Goal: Information Seeking & Learning: Learn about a topic

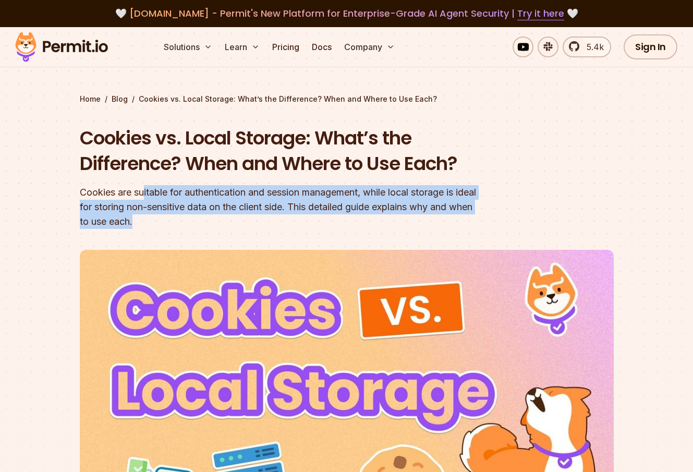
click at [357, 227] on div "Cookies are suitable for authentication and session management, while local sto…" at bounding box center [280, 207] width 401 height 44
click at [263, 204] on div "Cookies are suitable for authentication and session management, while local sto…" at bounding box center [280, 207] width 401 height 44
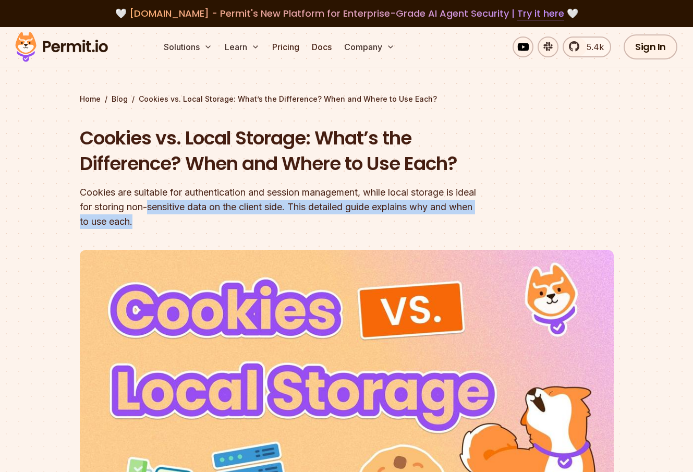
drag, startPoint x: 173, startPoint y: 203, endPoint x: 300, endPoint y: 220, distance: 128.4
click at [300, 220] on div "Cookies are suitable for authentication and session management, while local sto…" at bounding box center [280, 207] width 401 height 44
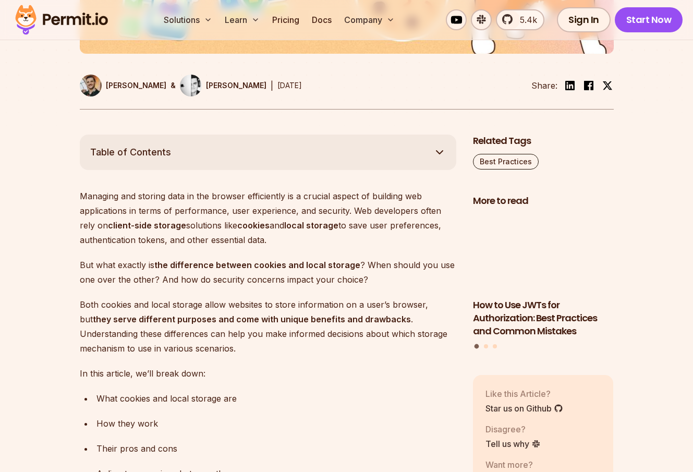
scroll to position [522, 0]
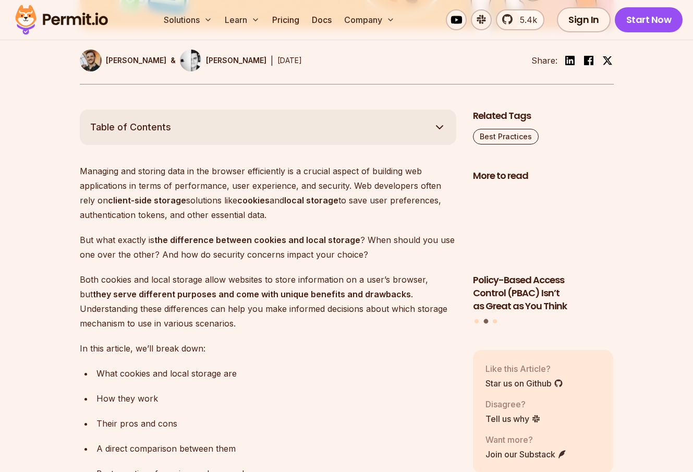
drag, startPoint x: 140, startPoint y: 144, endPoint x: 274, endPoint y: 285, distance: 194.8
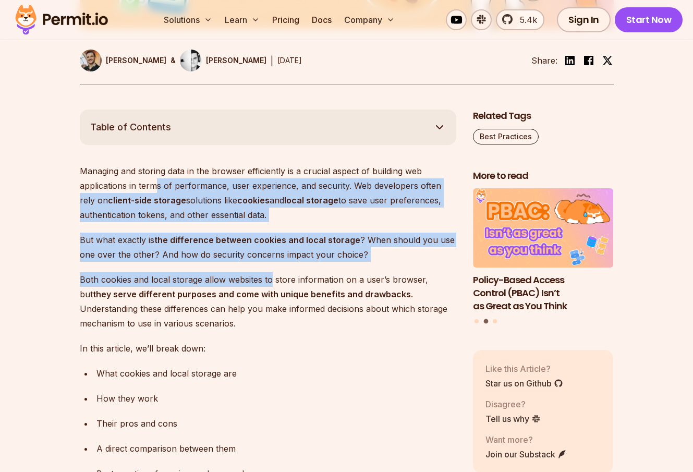
drag, startPoint x: 271, startPoint y: 278, endPoint x: 154, endPoint y: 183, distance: 150.5
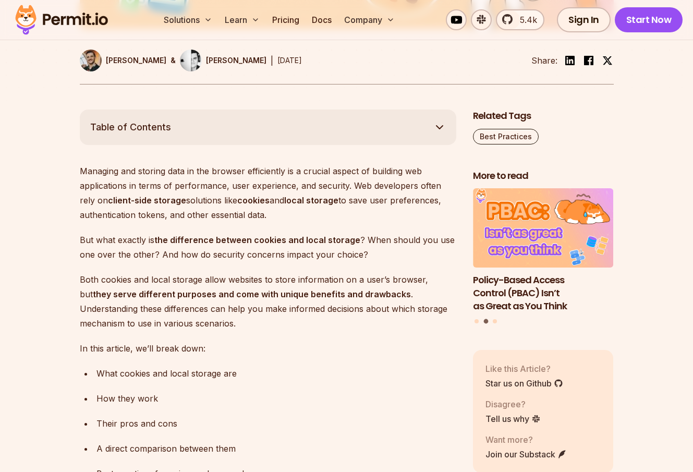
click at [135, 188] on p "Managing and storing data in the browser efficiently is a crucial aspect of bui…" at bounding box center [268, 193] width 377 height 58
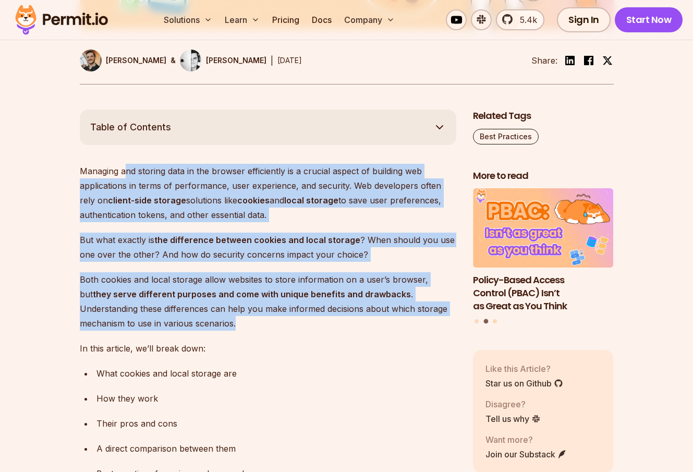
drag, startPoint x: 127, startPoint y: 176, endPoint x: 346, endPoint y: 317, distance: 260.9
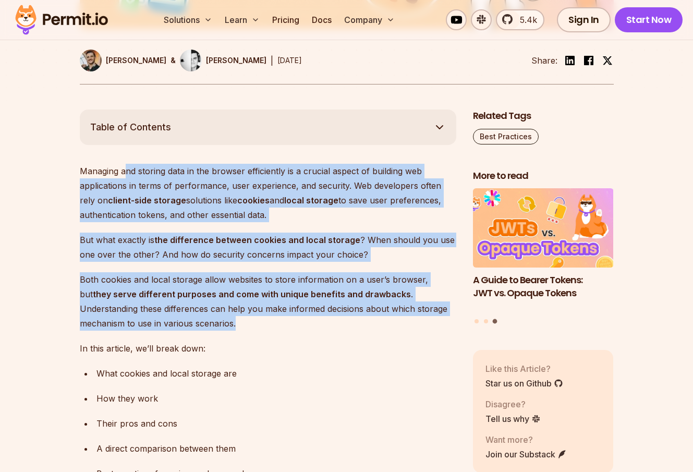
click at [108, 196] on strong "client-side storage" at bounding box center [147, 200] width 78 height 10
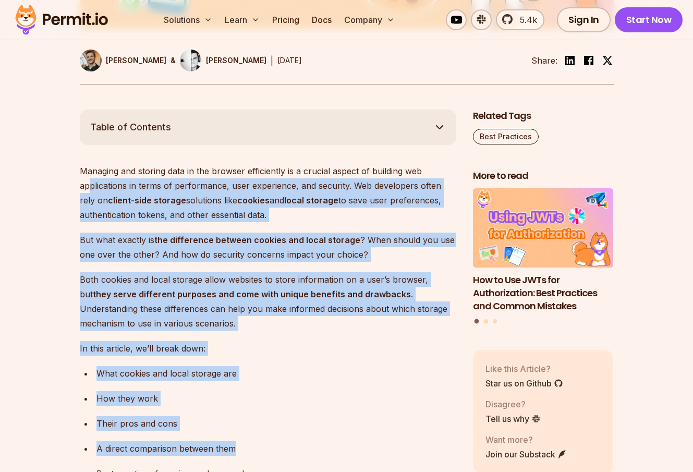
drag, startPoint x: 91, startPoint y: 188, endPoint x: 190, endPoint y: 397, distance: 231.2
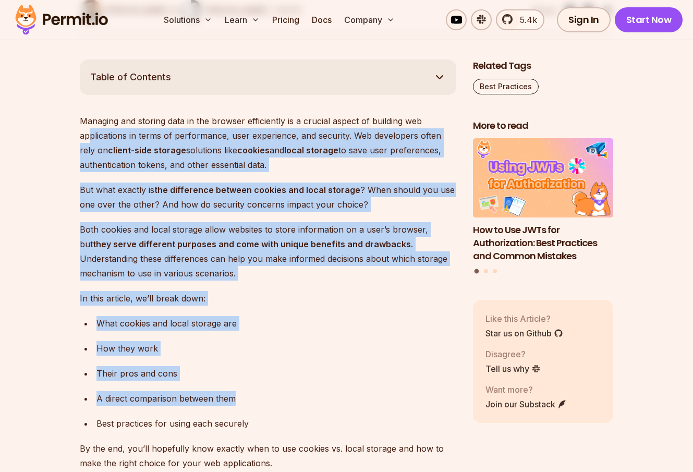
scroll to position [626, 0]
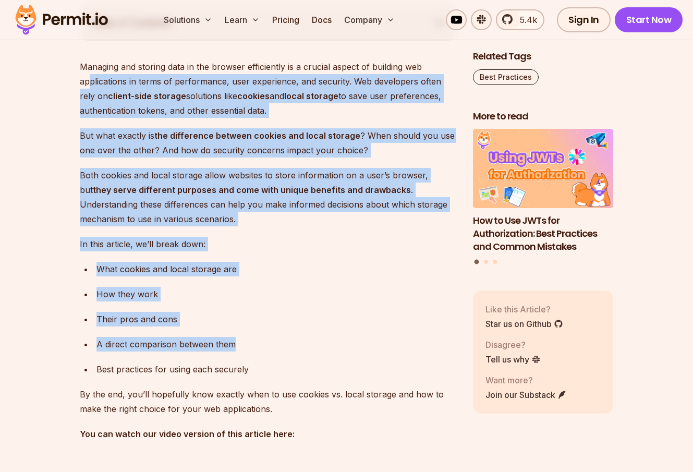
click at [110, 245] on p "In this article, we’ll break down:" at bounding box center [268, 244] width 377 height 15
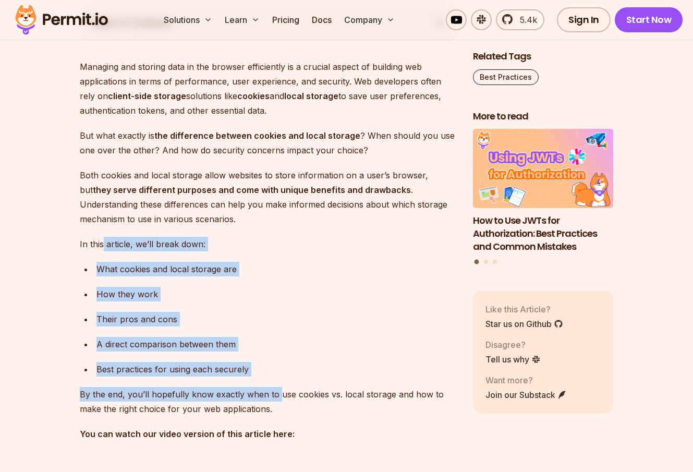
drag, startPoint x: 101, startPoint y: 240, endPoint x: 276, endPoint y: 401, distance: 237.0
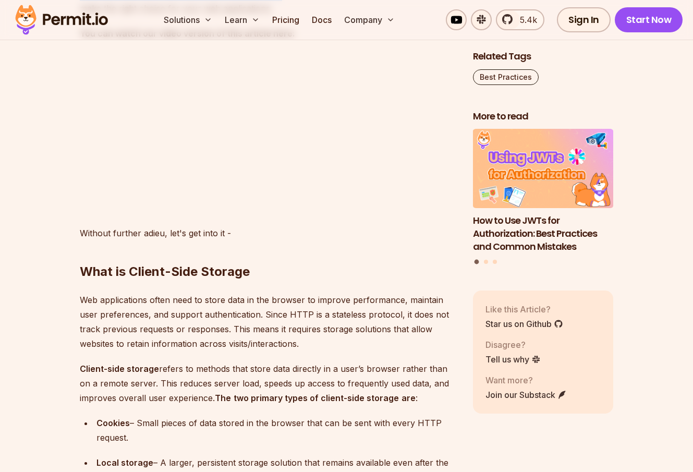
scroll to position [1148, 0]
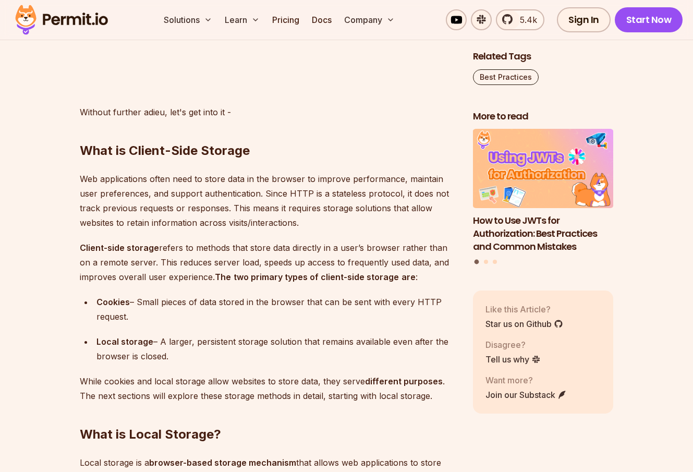
drag, startPoint x: 279, startPoint y: 245, endPoint x: 413, endPoint y: 322, distance: 155.4
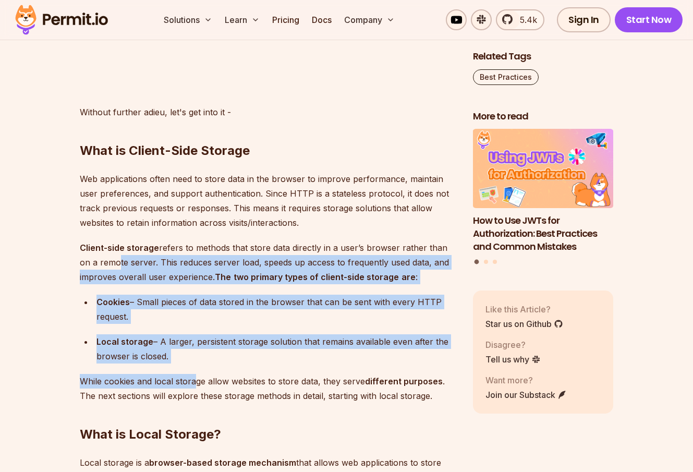
drag, startPoint x: 194, startPoint y: 369, endPoint x: 99, endPoint y: 254, distance: 148.9
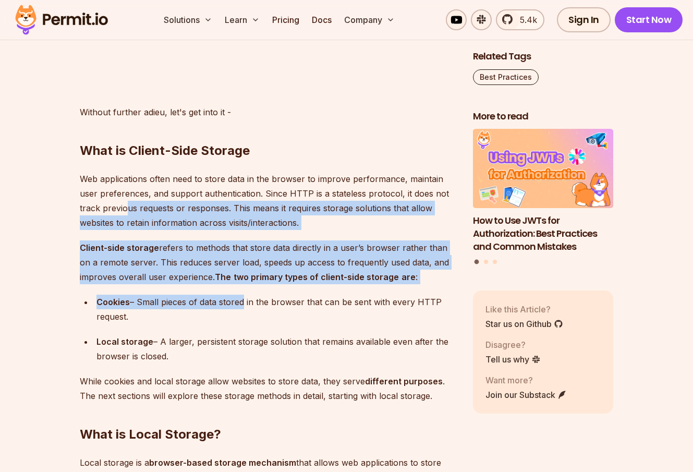
drag, startPoint x: 172, startPoint y: 216, endPoint x: 238, endPoint y: 367, distance: 164.9
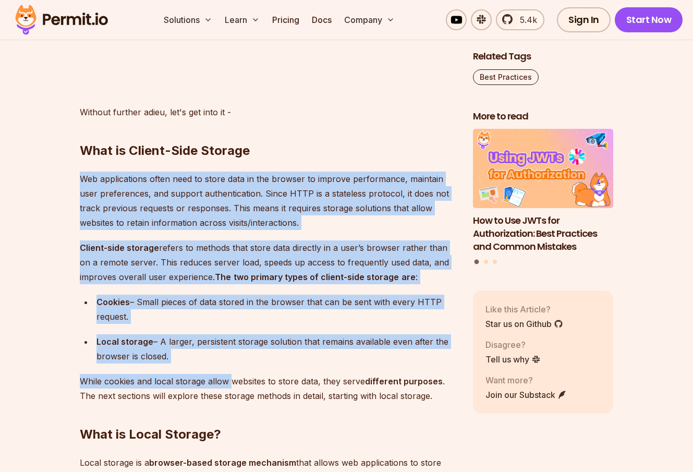
drag, startPoint x: 232, startPoint y: 373, endPoint x: -46, endPoint y: 161, distance: 349.7
click at [321, 325] on ul "Cookies – Small pieces of data stored in the browser that can be sent with ever…" at bounding box center [268, 329] width 377 height 69
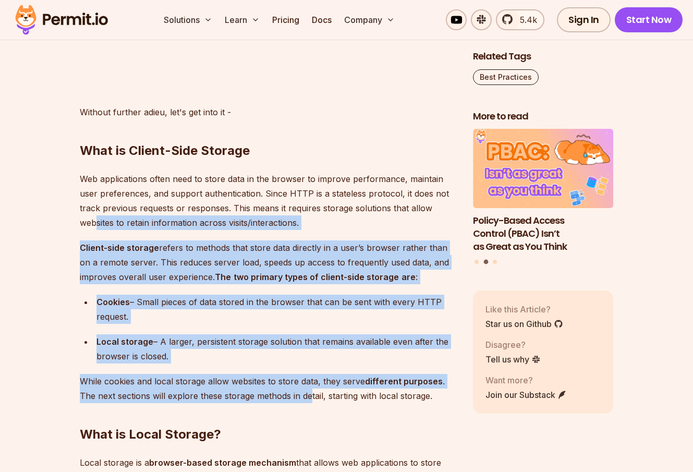
drag, startPoint x: 311, startPoint y: 402, endPoint x: 96, endPoint y: 221, distance: 281.0
drag, startPoint x: 209, startPoint y: 195, endPoint x: 207, endPoint y: 349, distance: 154.4
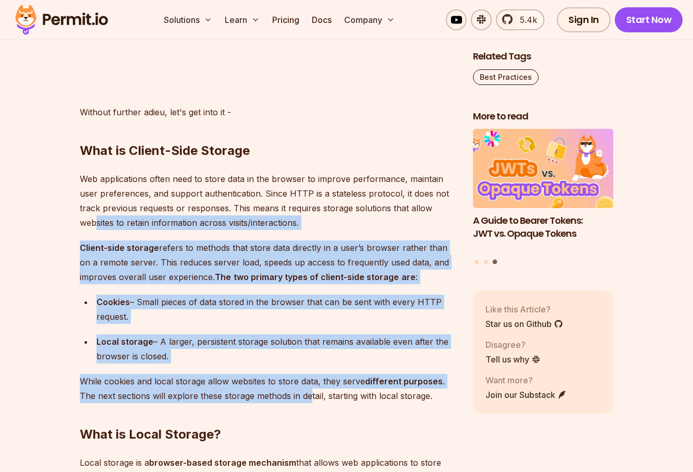
click at [156, 174] on p "Web applications often need to store data in the browser to improve performance…" at bounding box center [268, 201] width 377 height 58
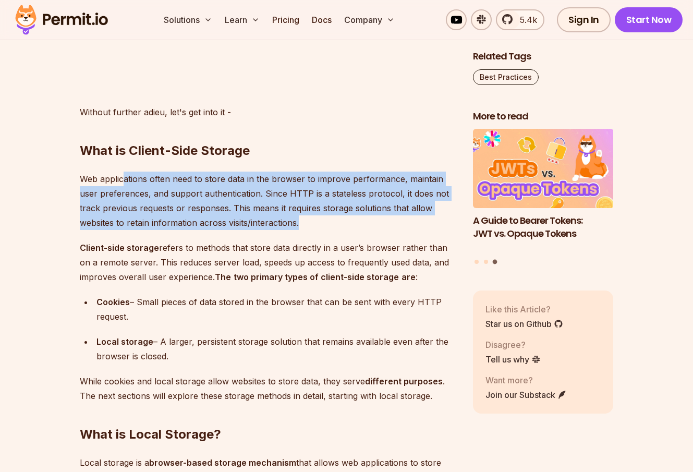
drag, startPoint x: 124, startPoint y: 179, endPoint x: 315, endPoint y: 218, distance: 195.3
click at [315, 218] on p "Web applications often need to store data in the browser to improve performance…" at bounding box center [268, 201] width 377 height 58
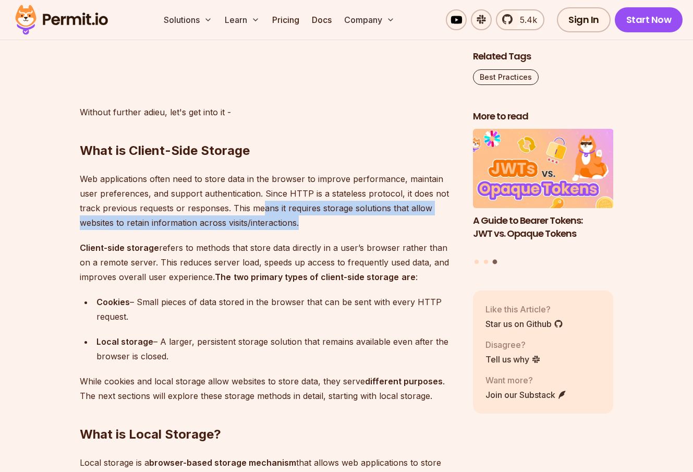
drag, startPoint x: 261, startPoint y: 209, endPoint x: 372, endPoint y: 223, distance: 111.5
click at [372, 223] on p "Web applications often need to store data in the browser to improve performance…" at bounding box center [268, 201] width 377 height 58
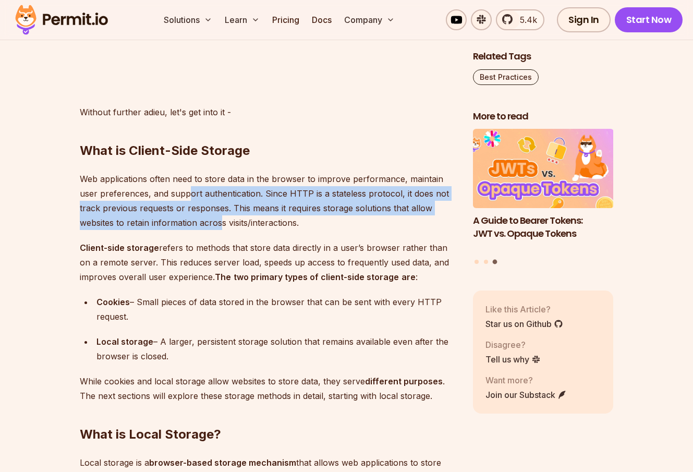
drag, startPoint x: 186, startPoint y: 187, endPoint x: 221, endPoint y: 219, distance: 47.6
click at [221, 219] on p "Web applications often need to store data in the browser to improve performance…" at bounding box center [268, 201] width 377 height 58
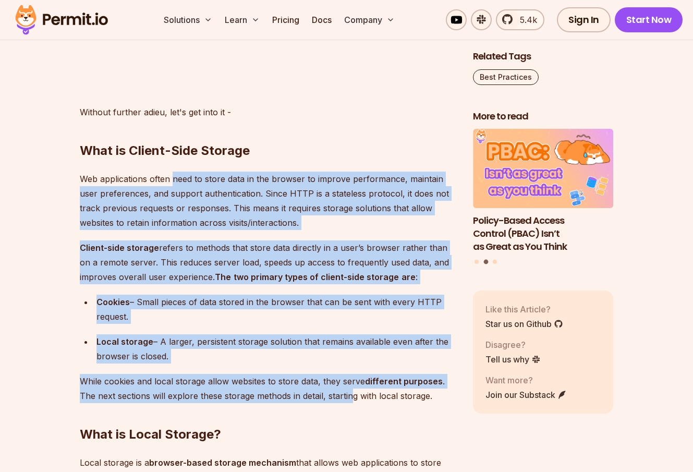
drag, startPoint x: 172, startPoint y: 182, endPoint x: 355, endPoint y: 399, distance: 283.6
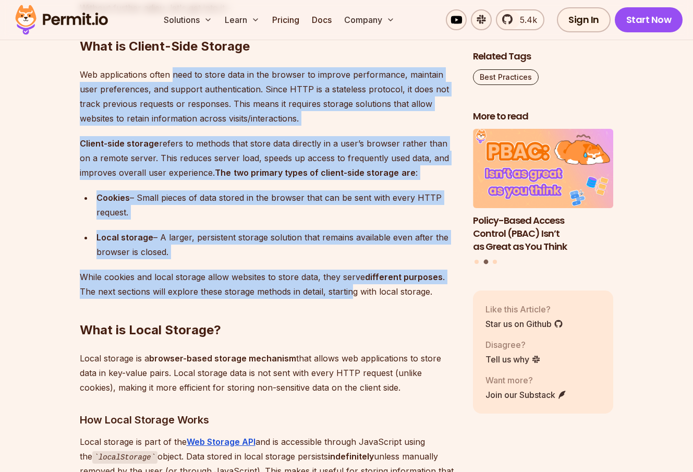
click at [159, 293] on p "While cookies and local storage allow websites to store data, they serve differ…" at bounding box center [268, 284] width 377 height 29
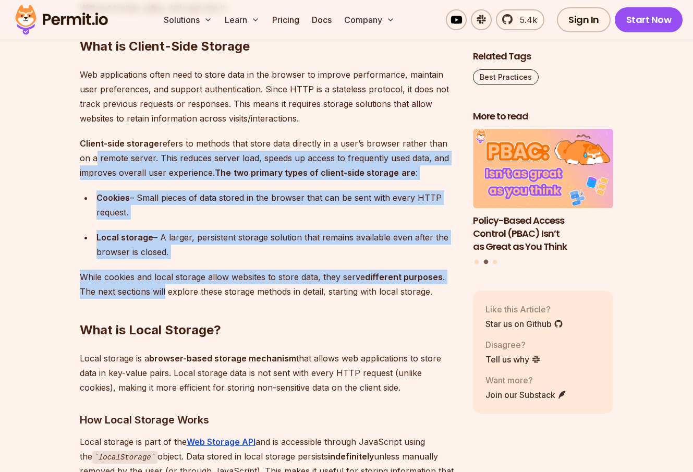
drag, startPoint x: 158, startPoint y: 293, endPoint x: 78, endPoint y: 161, distance: 154.5
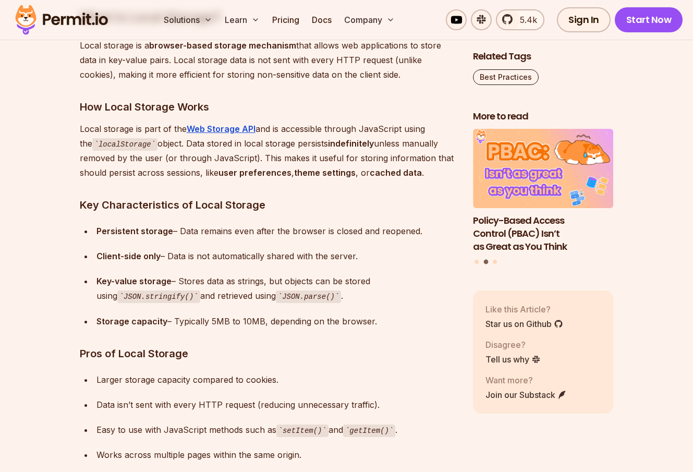
scroll to position [1461, 0]
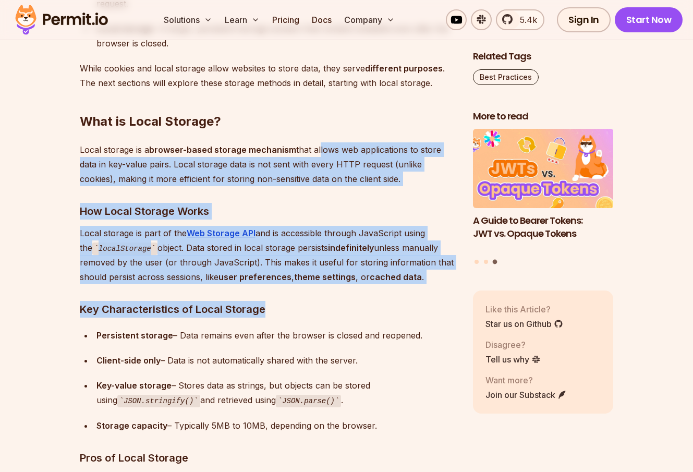
drag, startPoint x: 319, startPoint y: 142, endPoint x: 328, endPoint y: 285, distance: 142.7
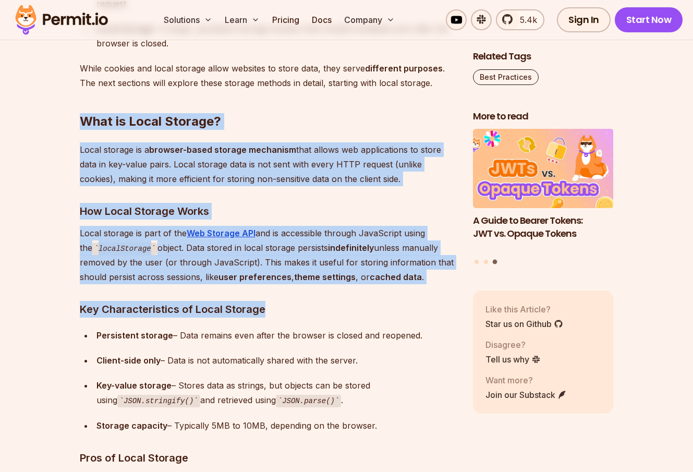
drag, startPoint x: 304, startPoint y: 303, endPoint x: 76, endPoint y: 128, distance: 286.9
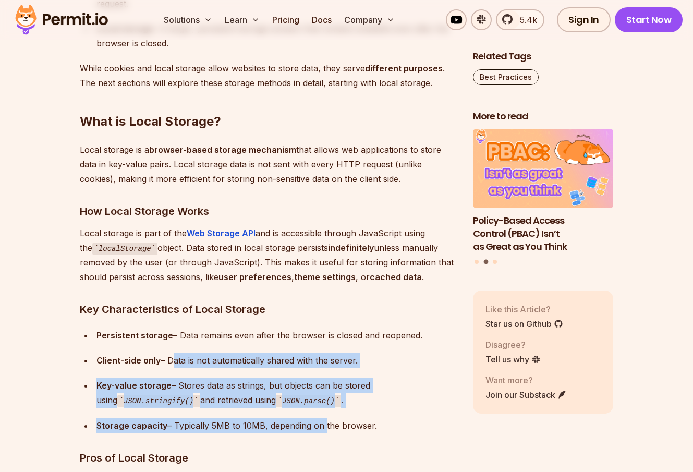
drag, startPoint x: 170, startPoint y: 354, endPoint x: 323, endPoint y: 425, distance: 169.2
click at [323, 426] on ul "Persistent storage – Data remains even after the browser is closed and reopened…" at bounding box center [268, 380] width 377 height 105
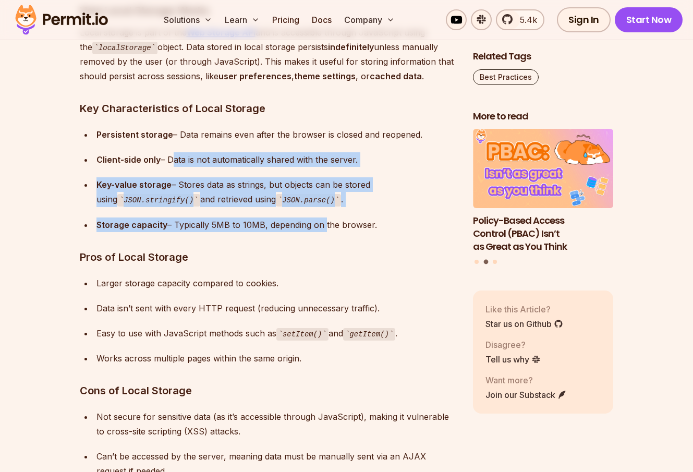
scroll to position [1669, 0]
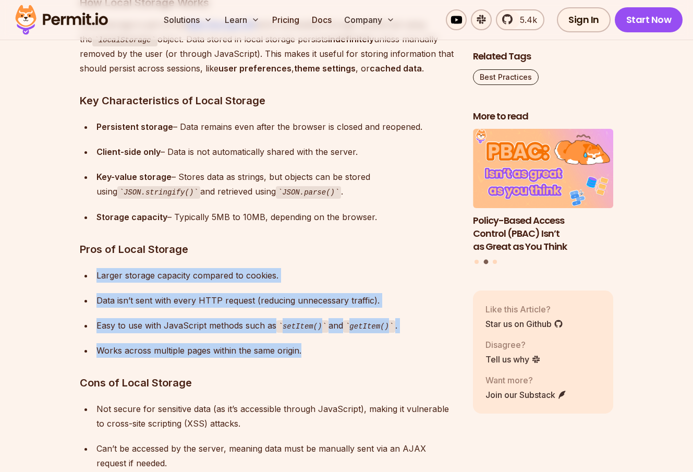
drag, startPoint x: 111, startPoint y: 267, endPoint x: 300, endPoint y: 353, distance: 208.2
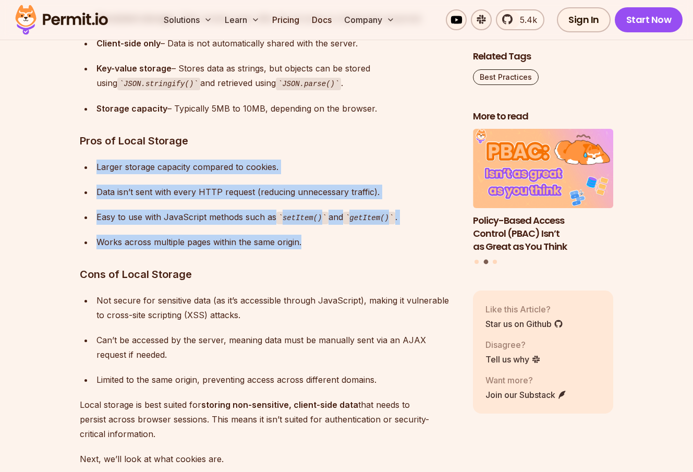
scroll to position [1878, 0]
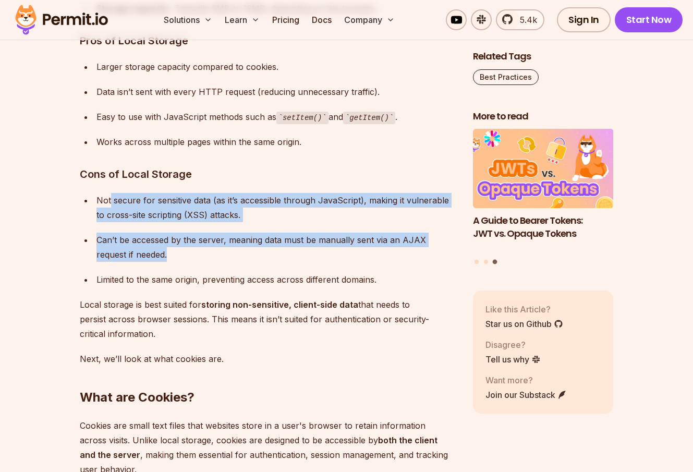
drag, startPoint x: 110, startPoint y: 195, endPoint x: 417, endPoint y: 250, distance: 312.7
click at [417, 250] on ul "Not secure for sensitive data (as it’s accessible through JavaScript), making i…" at bounding box center [268, 240] width 377 height 94
click at [405, 244] on div "Can’t be accessed by the server, meaning data must be manually sent via an AJAX…" at bounding box center [276, 247] width 360 height 29
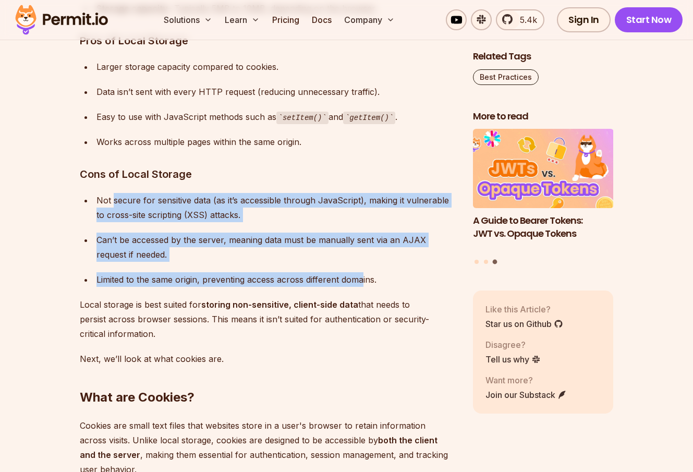
drag, startPoint x: 361, startPoint y: 287, endPoint x: 114, endPoint y: 202, distance: 261.8
click at [114, 202] on ul "Not secure for sensitive data (as it’s accessible through JavaScript), making i…" at bounding box center [268, 240] width 377 height 94
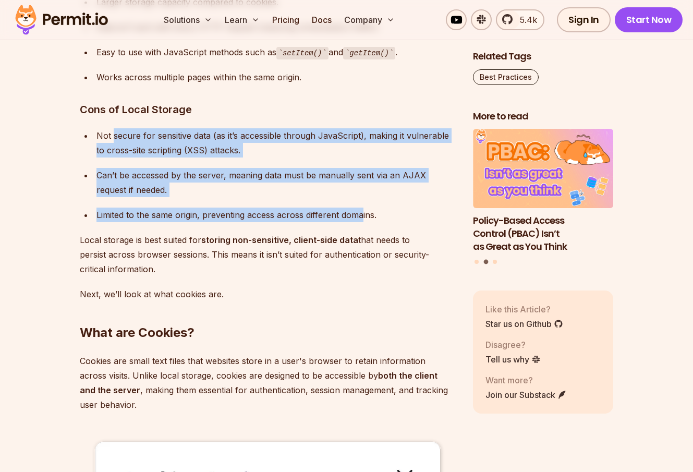
scroll to position [1982, 0]
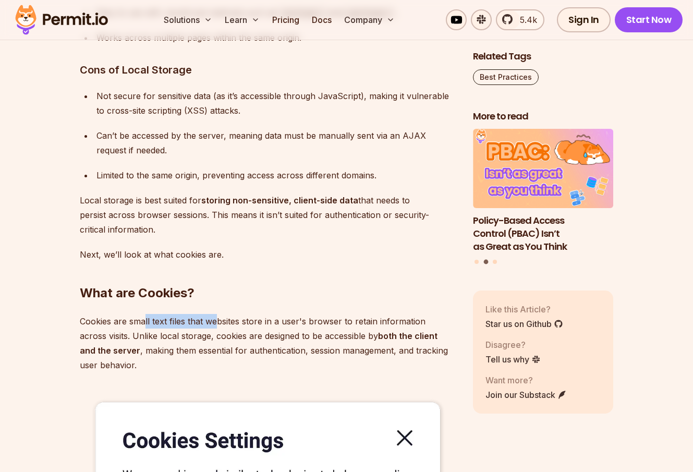
drag, startPoint x: 177, startPoint y: 324, endPoint x: 371, endPoint y: 351, distance: 196.3
click at [318, 342] on p "Cookies are small text files that websites store in a user's browser to retain …" at bounding box center [268, 343] width 377 height 58
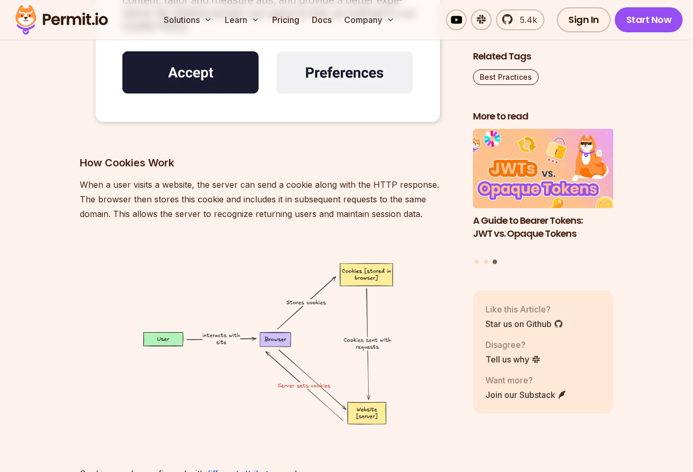
scroll to position [2504, 0]
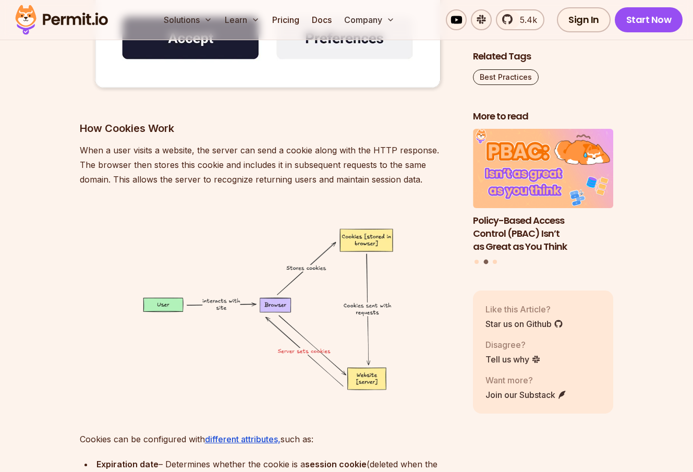
click at [225, 162] on p "When a user visits a website, the server can send a cookie along with the HTTP …" at bounding box center [268, 165] width 377 height 44
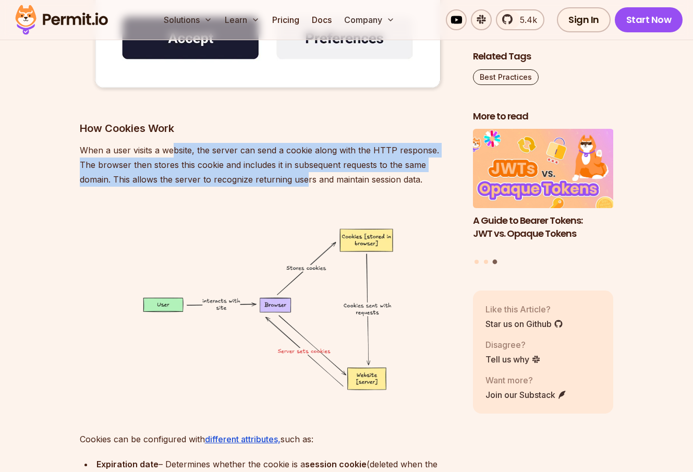
drag, startPoint x: 173, startPoint y: 153, endPoint x: 270, endPoint y: 180, distance: 100.7
click at [270, 180] on p "When a user visits a website, the server can send a cookie along with the HTTP …" at bounding box center [268, 165] width 377 height 44
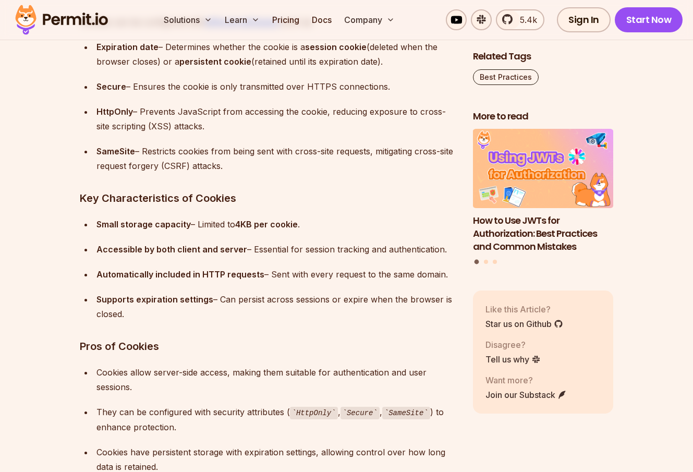
scroll to position [2817, 0]
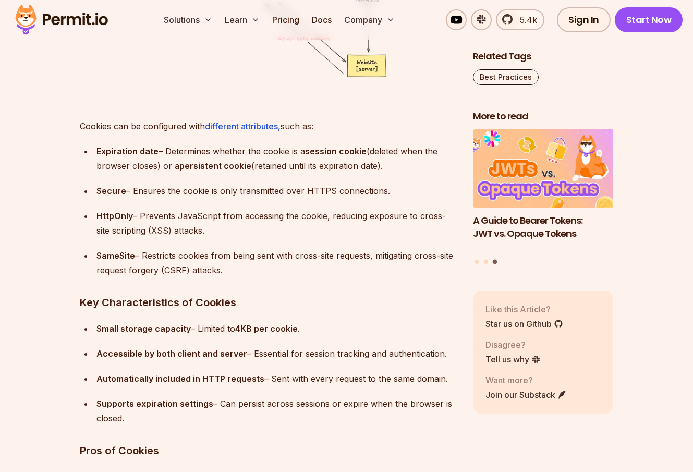
drag, startPoint x: 149, startPoint y: 173, endPoint x: 245, endPoint y: 270, distance: 136.8
click at [245, 270] on ul "Expiration date – Determines whether the cookie is a session cookie (deleted wh…" at bounding box center [268, 211] width 377 height 134
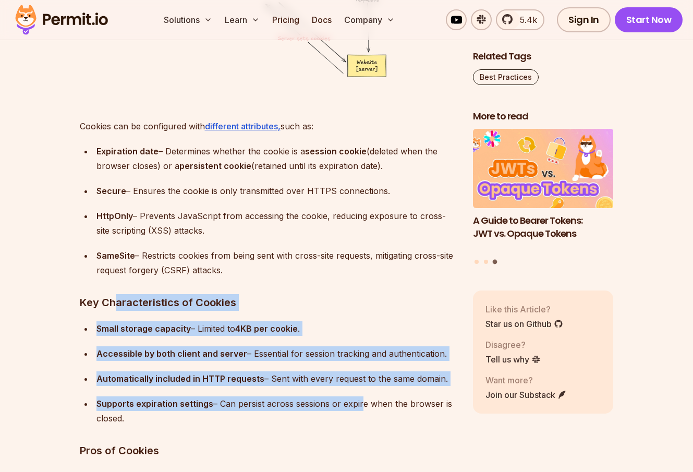
drag, startPoint x: 113, startPoint y: 297, endPoint x: 354, endPoint y: 401, distance: 262.2
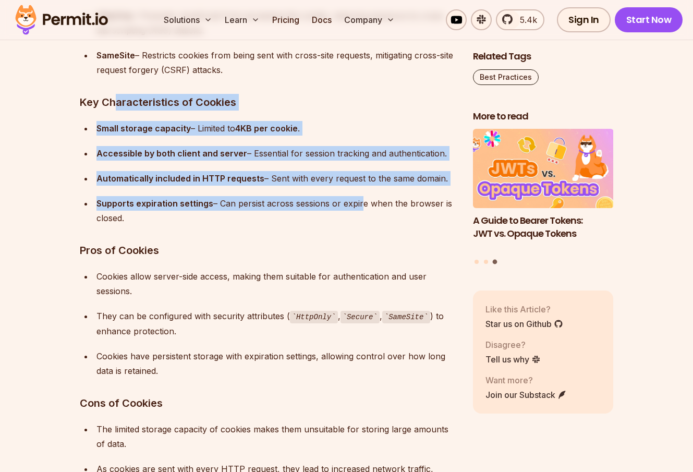
scroll to position [3025, 0]
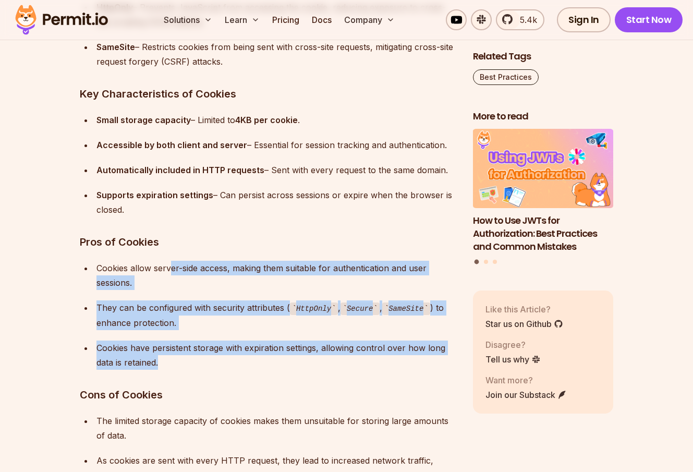
drag, startPoint x: 171, startPoint y: 272, endPoint x: 371, endPoint y: 373, distance: 223.9
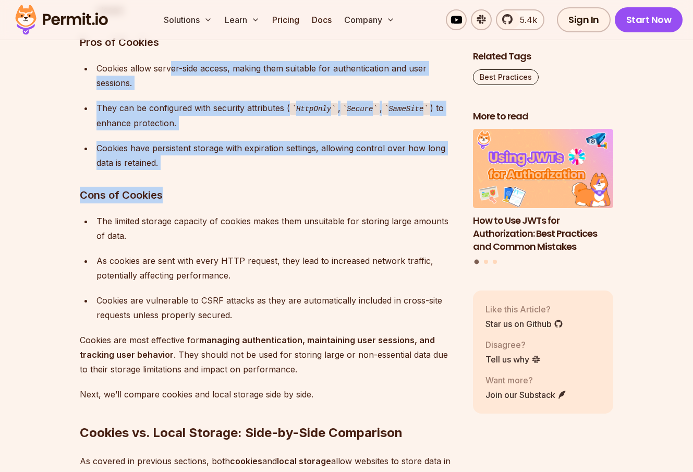
scroll to position [3234, 0]
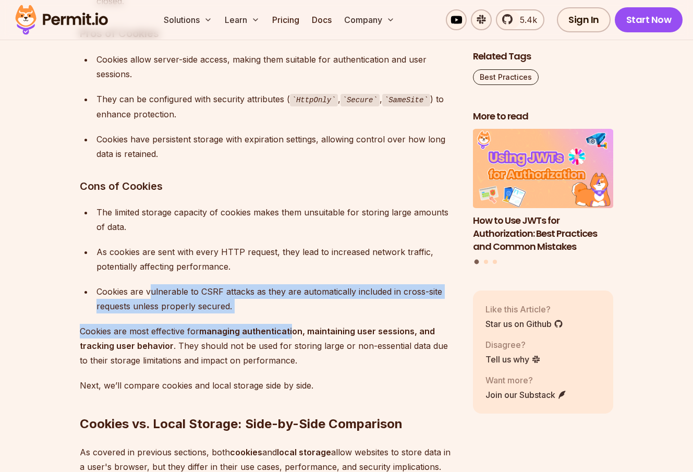
drag, startPoint x: 148, startPoint y: 292, endPoint x: 292, endPoint y: 329, distance: 148.1
click at [292, 329] on div "Managing and storing data in the browser efficiently is a crucial aspect of bui…" at bounding box center [268, 351] width 377 height 5801
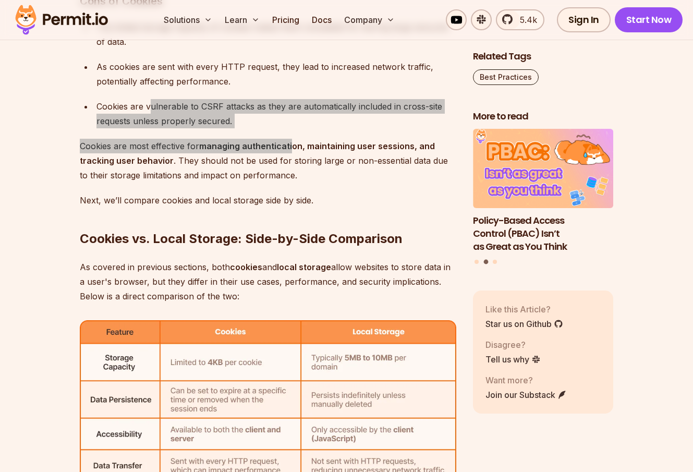
scroll to position [3547, 0]
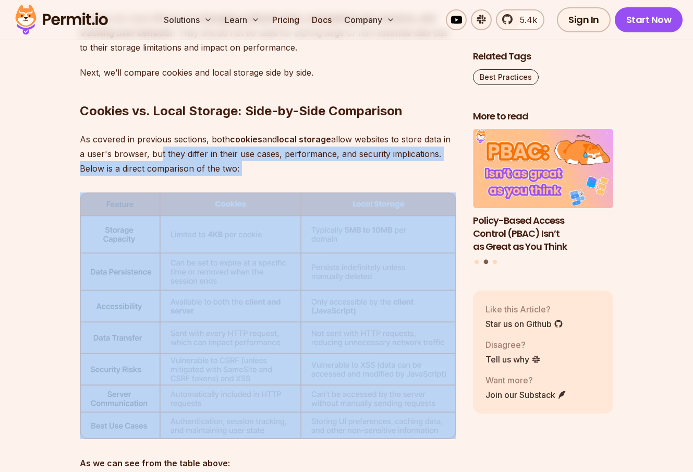
drag, startPoint x: 153, startPoint y: 152, endPoint x: 272, endPoint y: 357, distance: 236.5
click at [275, 359] on div "Managing and storing data in the browser efficiently is a crucial aspect of bui…" at bounding box center [268, 38] width 377 height 5801
click at [31, 262] on section "Table of Contents Managing and storing data in the browser efficiently is a cru…" at bounding box center [346, 169] width 693 height 6170
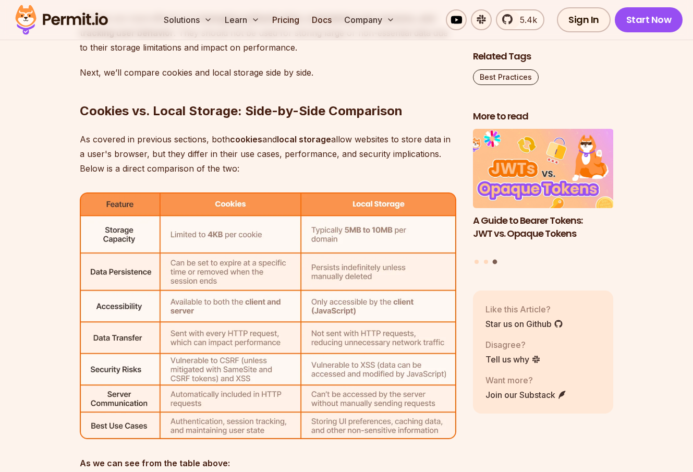
click at [30, 364] on section "Table of Contents Managing and storing data in the browser efficiently is a cru…" at bounding box center [346, 169] width 693 height 6170
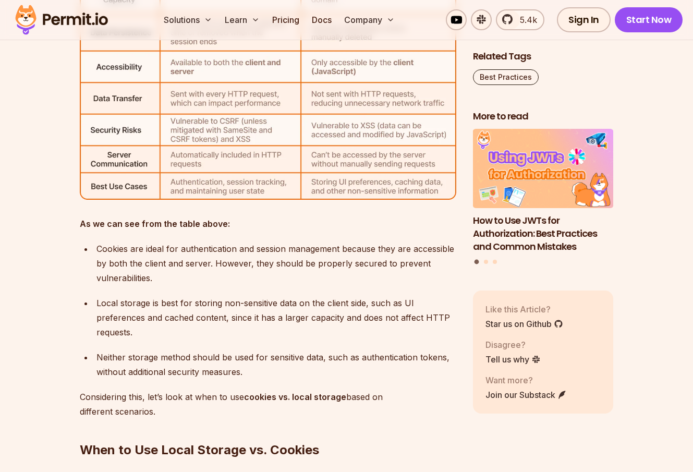
scroll to position [3860, 0]
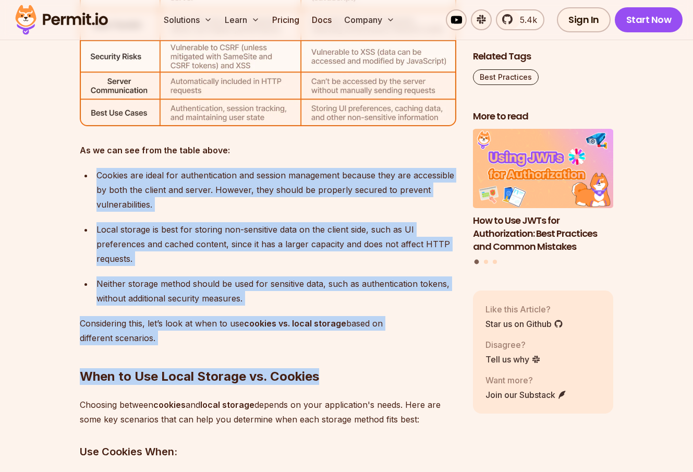
drag, startPoint x: 94, startPoint y: 161, endPoint x: 357, endPoint y: 356, distance: 327.4
click at [201, 250] on div "Local storage is best for storing non-sensitive data on the client side, such a…" at bounding box center [276, 244] width 360 height 44
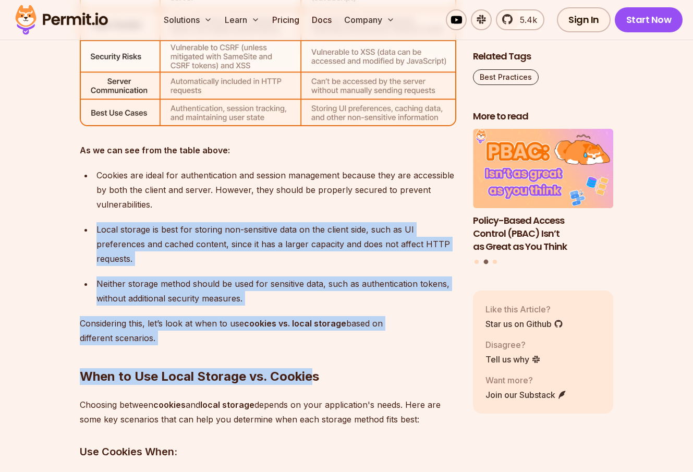
drag, startPoint x: 135, startPoint y: 218, endPoint x: 309, endPoint y: 334, distance: 209.9
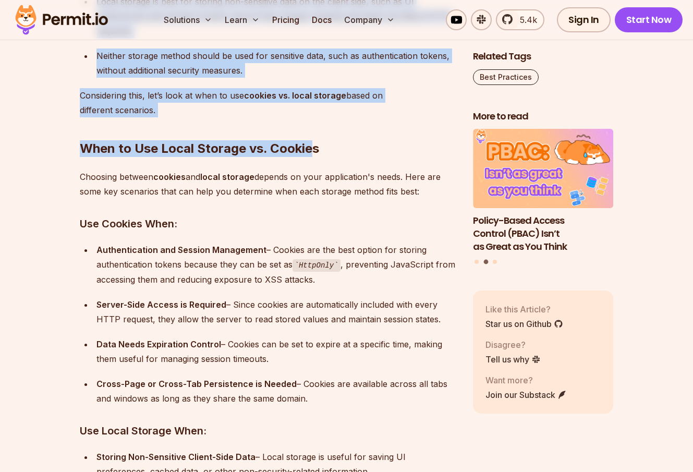
scroll to position [4173, 0]
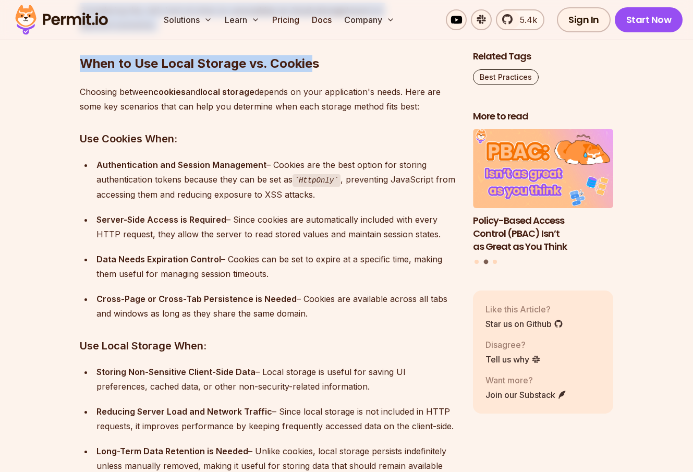
drag, startPoint x: 101, startPoint y: 109, endPoint x: 336, endPoint y: 312, distance: 311.4
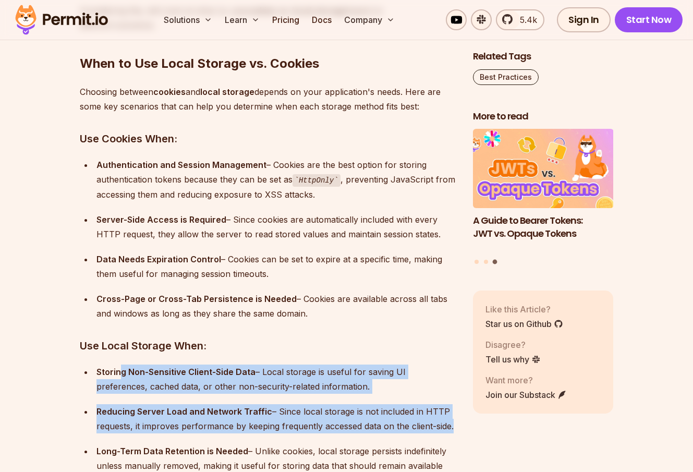
drag, startPoint x: 121, startPoint y: 369, endPoint x: 359, endPoint y: 443, distance: 249.8
click at [359, 443] on ul "Storing Non-Sensitive Client-Side Data – Local storage is useful for saving UI …" at bounding box center [268, 446] width 377 height 163
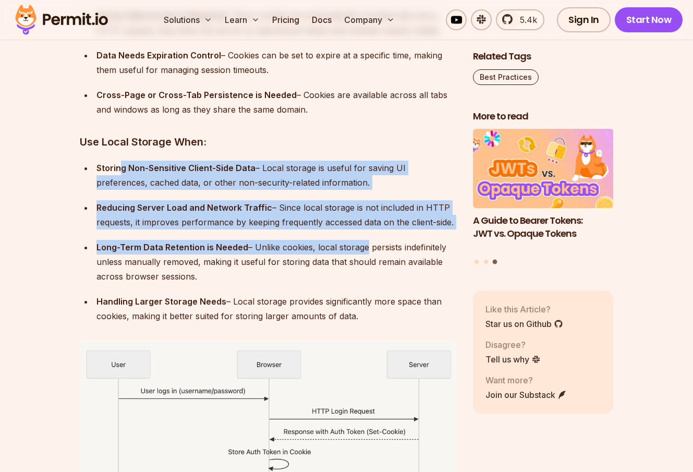
scroll to position [4382, 0]
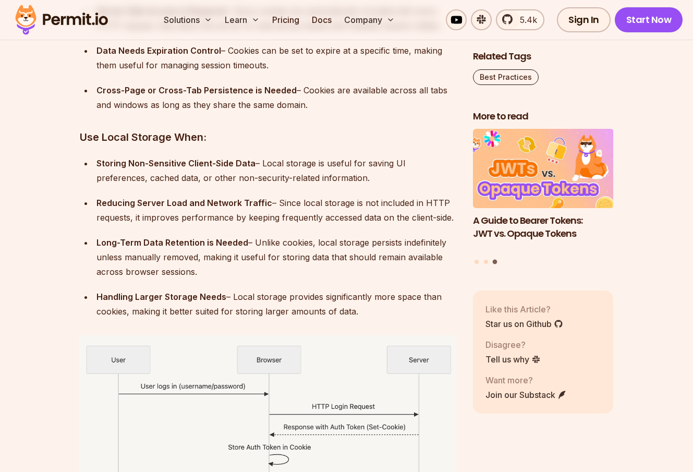
click at [154, 251] on div "Long-Term Data Retention is Needed – Unlike cookies, local storage persists ind…" at bounding box center [276, 257] width 360 height 44
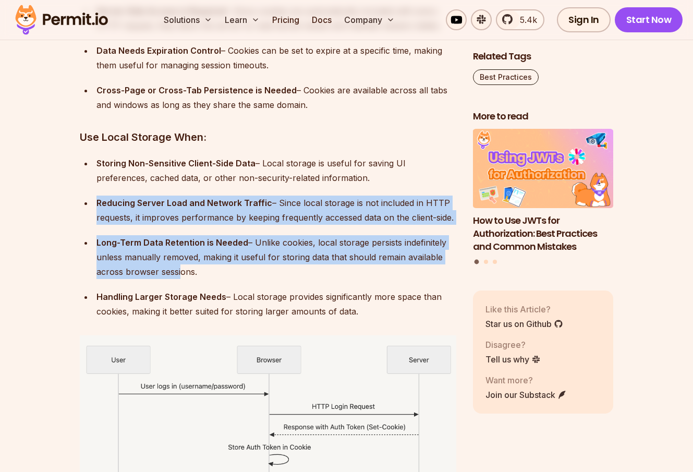
drag, startPoint x: 177, startPoint y: 271, endPoint x: 173, endPoint y: 171, distance: 99.7
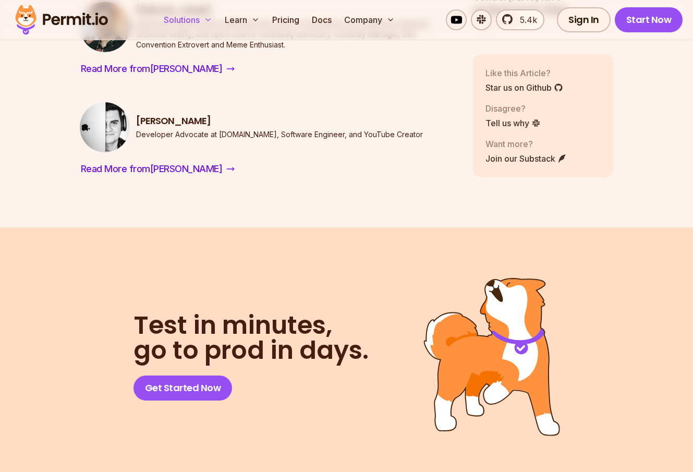
scroll to position [6677, 0]
